Goal: Navigation & Orientation: Find specific page/section

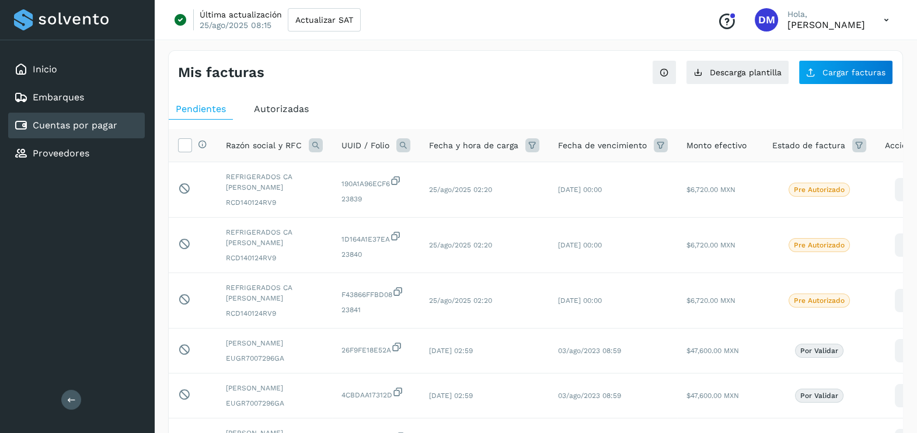
click at [99, 273] on div "Inicio Embarques Cuentas por pagar Proveedores Salir" at bounding box center [77, 216] width 154 height 433
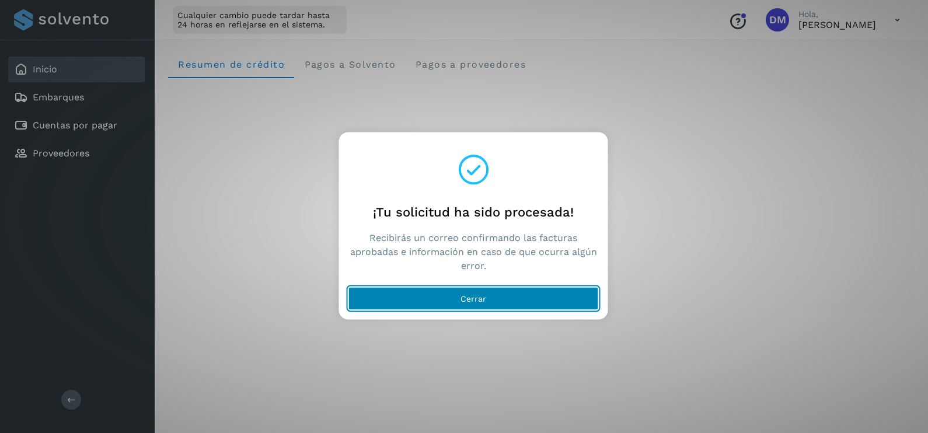
click at [484, 295] on span "Cerrar" at bounding box center [474, 299] width 26 height 8
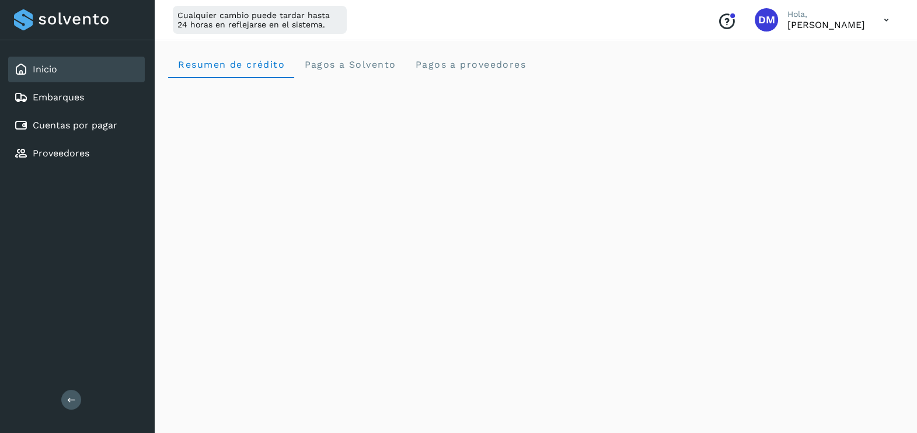
click at [51, 251] on div "Inicio Embarques Cuentas por pagar Proveedores Salir" at bounding box center [77, 216] width 154 height 433
click at [98, 284] on div "Inicio Embarques Cuentas por pagar Proveedores Salir" at bounding box center [77, 216] width 154 height 433
